Goal: Find specific page/section: Find specific page/section

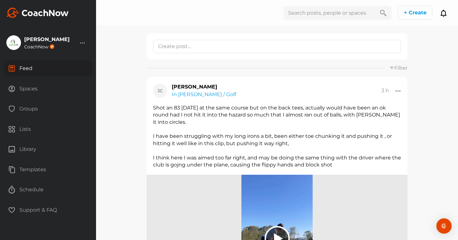
click at [29, 90] on div "Spaces" at bounding box center [47, 89] width 89 height 16
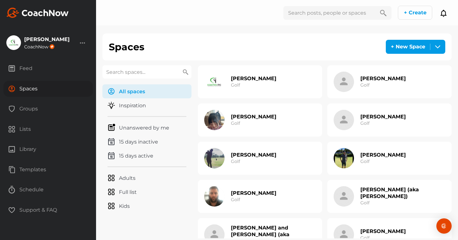
click at [125, 68] on input "text" at bounding box center [146, 71] width 89 height 13
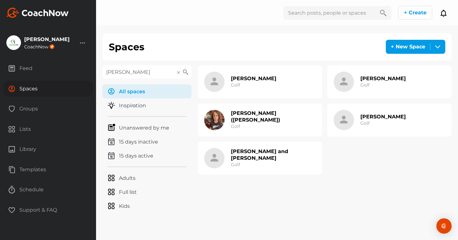
type input "[PERSON_NAME]"
click at [248, 122] on div "[PERSON_NAME] ([PERSON_NAME]) Golf" at bounding box center [273, 120] width 85 height 20
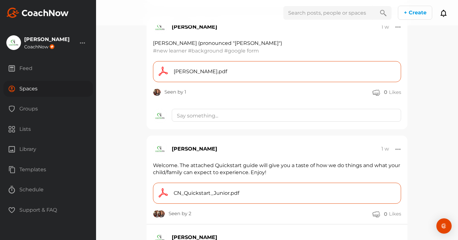
scroll to position [959, 0]
click at [199, 71] on span "[PERSON_NAME].pdf" at bounding box center [199, 71] width 53 height 8
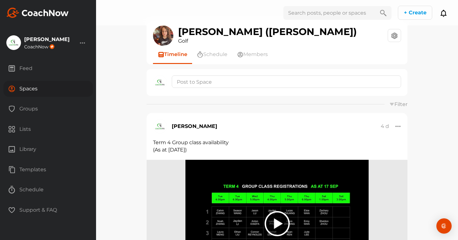
scroll to position [0, 0]
